Goal: Task Accomplishment & Management: Use online tool/utility

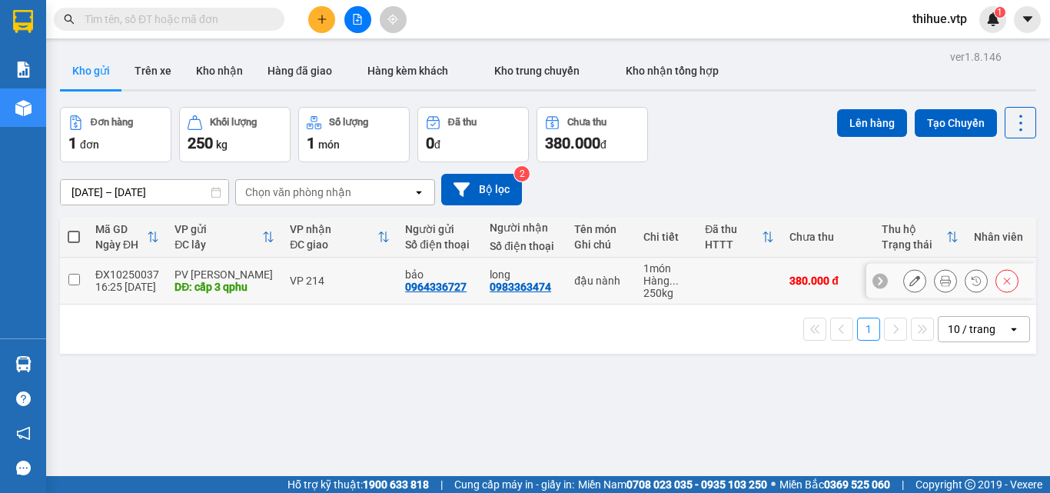
click at [67, 283] on td at bounding box center [74, 280] width 28 height 47
checkbox input "true"
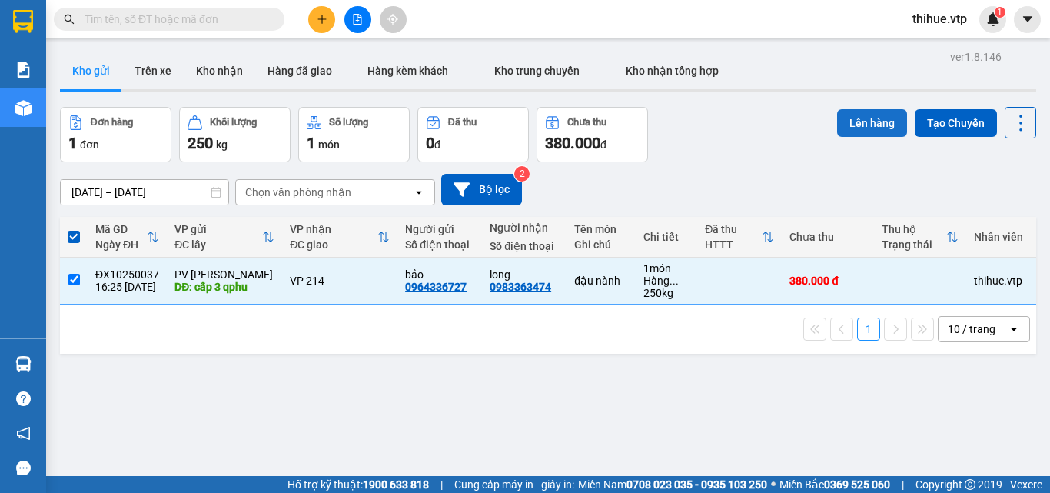
click at [862, 122] on button "Lên hàng" at bounding box center [872, 123] width 70 height 28
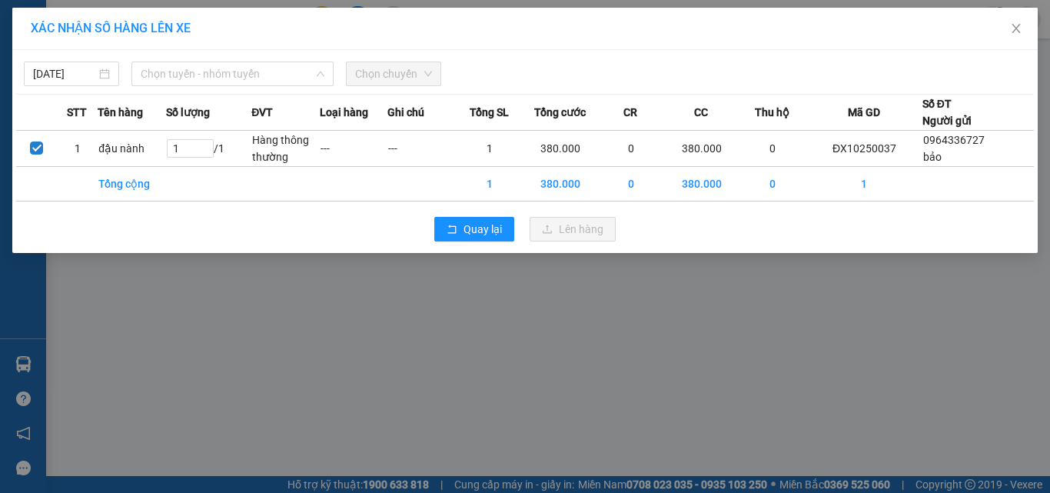
click at [191, 60] on div "[DATE] Chọn tuyến - nhóm tuyến LỌC THEO Nhóm tuyến Tuyến Chọn tất cả Danh sách …" at bounding box center [525, 70] width 1018 height 32
click at [188, 65] on span "Chọn tuyến - nhóm tuyến" at bounding box center [233, 73] width 184 height 23
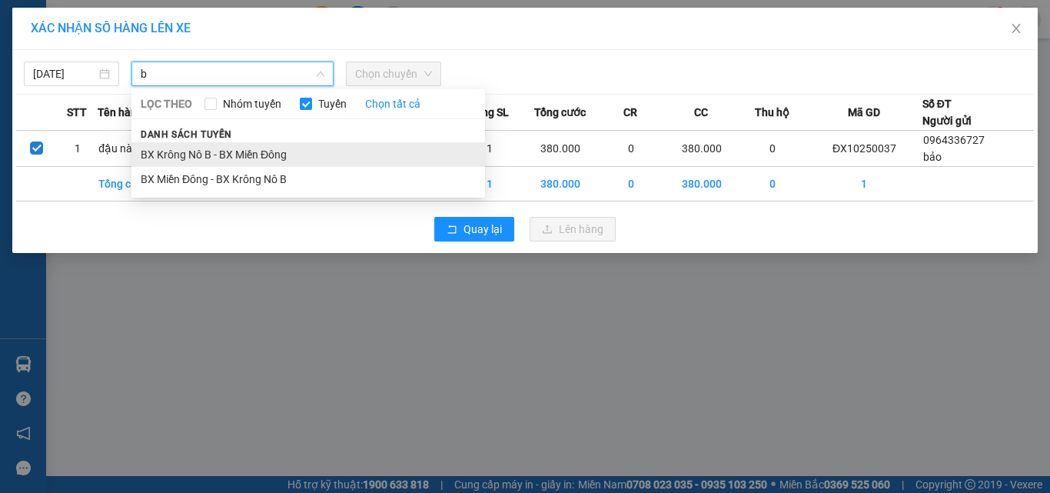
type input "b"
click at [167, 152] on li "BX Krông Nô B - BX Miền Đông" at bounding box center [308, 154] width 354 height 25
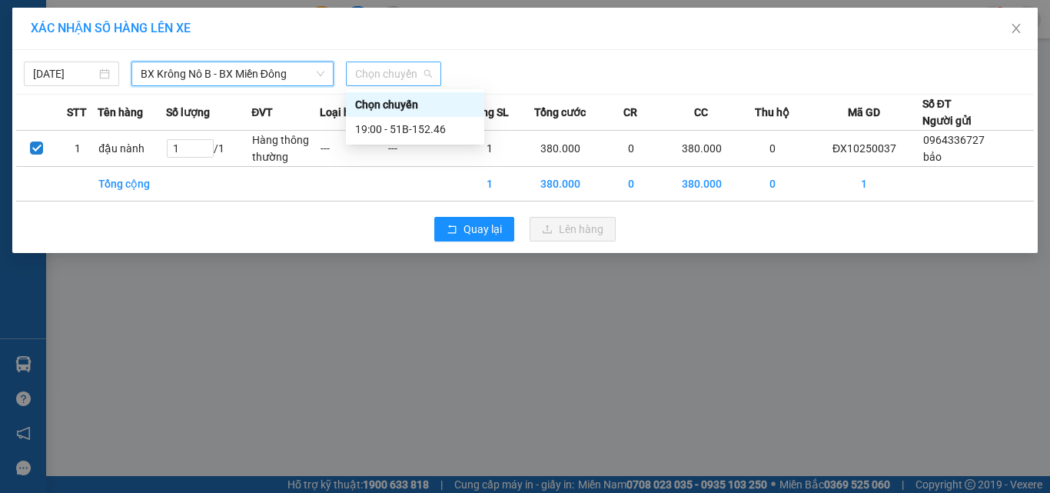
click at [400, 79] on span "Chọn chuyến" at bounding box center [393, 73] width 77 height 23
click at [422, 128] on div "19:00 - 51B-152.46" at bounding box center [415, 129] width 120 height 17
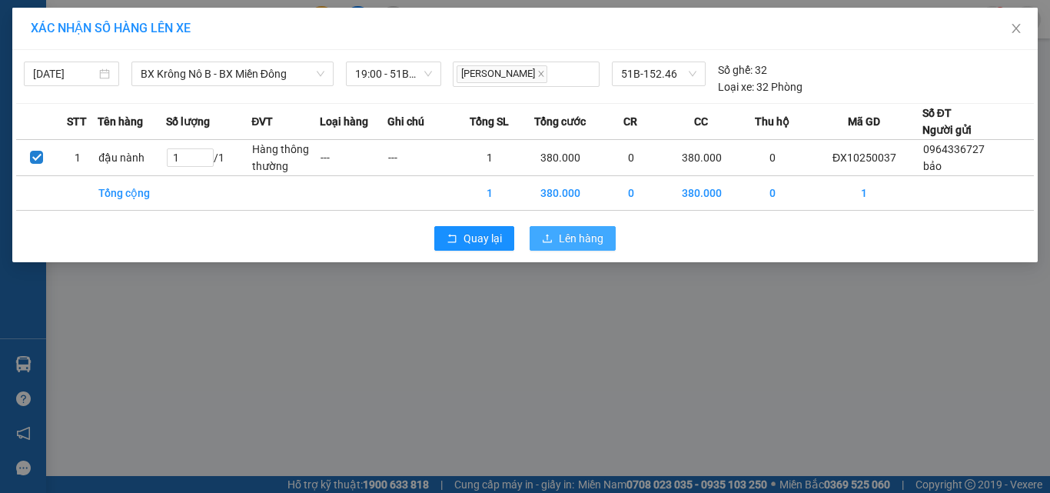
click at [562, 239] on span "Lên hàng" at bounding box center [581, 238] width 45 height 17
